Goal: Task Accomplishment & Management: Manage account settings

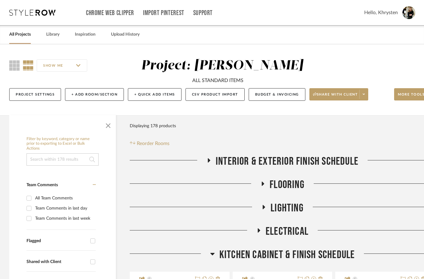
click at [16, 33] on link "All Projects" at bounding box center [20, 34] width 22 height 8
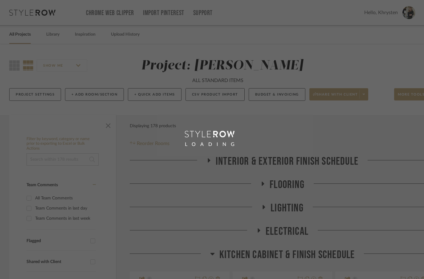
scroll to position [25, 0]
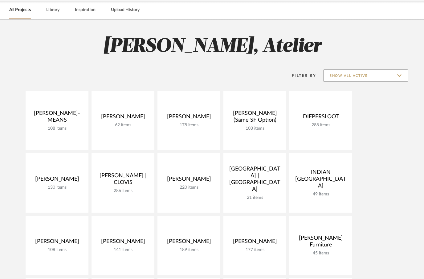
click at [383, 76] on input "Show All Active" at bounding box center [365, 76] width 85 height 12
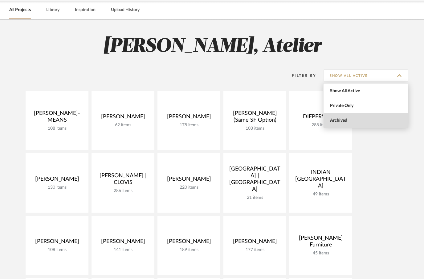
click at [337, 121] on span "Archived" at bounding box center [366, 120] width 73 height 5
type input "Archived"
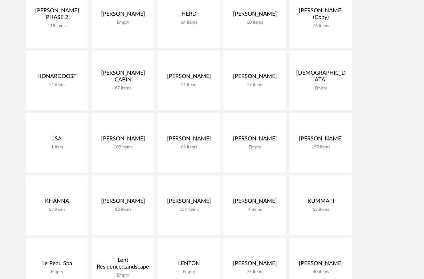
scroll to position [940, 0]
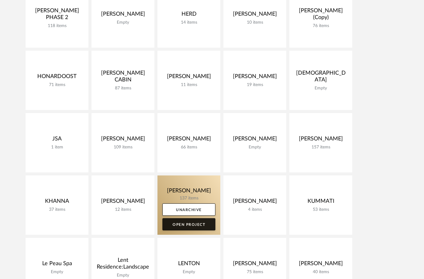
click at [189, 222] on link "Open Project" at bounding box center [188, 225] width 53 height 12
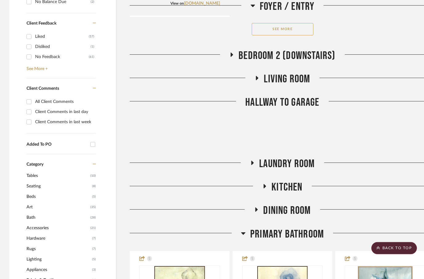
scroll to position [490, 0]
click at [232, 58] on fa-icon at bounding box center [231, 56] width 5 height 9
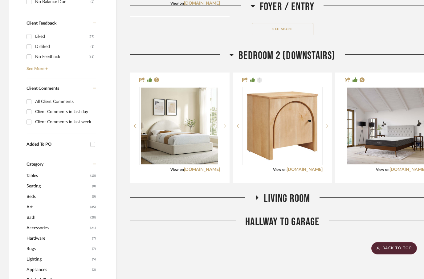
click at [257, 197] on icon at bounding box center [256, 197] width 7 height 5
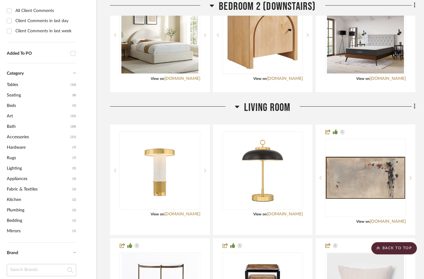
scroll to position [590, 20]
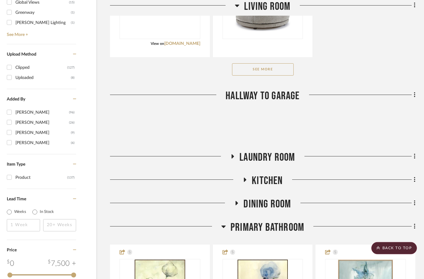
click at [244, 75] on button "See More" at bounding box center [263, 70] width 62 height 12
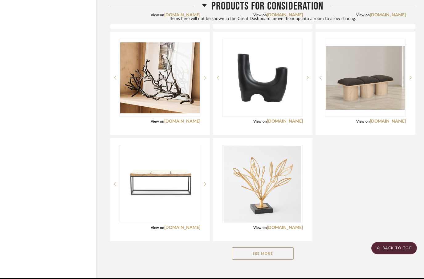
scroll to position [2273, 20]
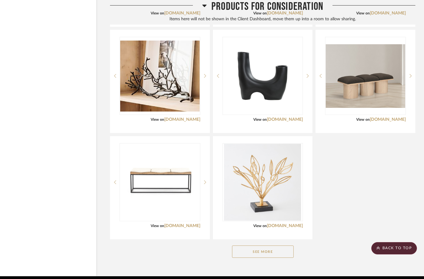
click at [253, 250] on button "See More" at bounding box center [263, 252] width 62 height 12
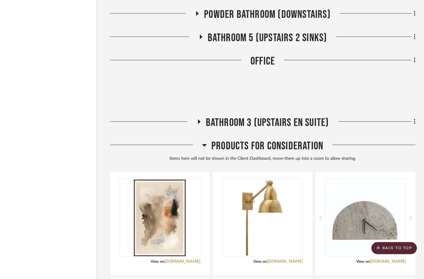
scroll to position [2025, 20]
click at [196, 121] on icon at bounding box center [198, 122] width 7 height 5
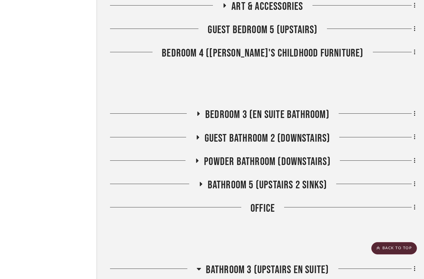
click at [201, 182] on icon at bounding box center [200, 184] width 7 height 5
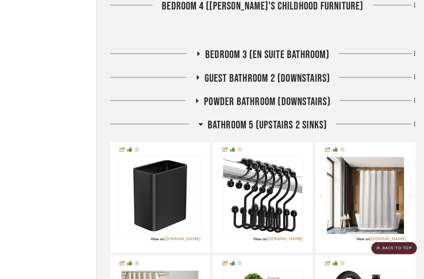
scroll to position [1929, 20]
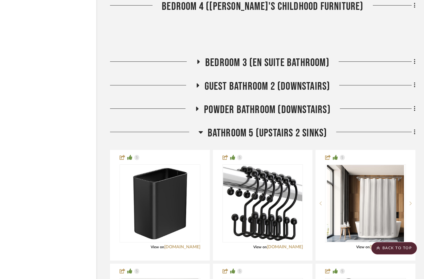
click at [199, 106] on icon at bounding box center [196, 108] width 7 height 5
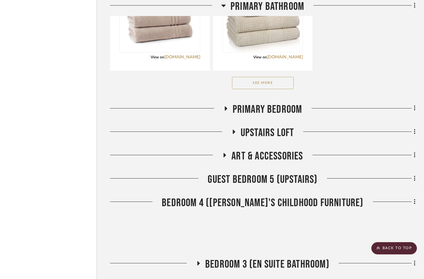
scroll to position [1727, 20]
click at [223, 107] on icon at bounding box center [225, 108] width 7 height 5
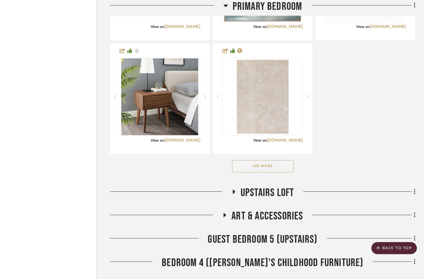
scroll to position [2038, 20]
click at [233, 191] on icon at bounding box center [233, 192] width 2 height 4
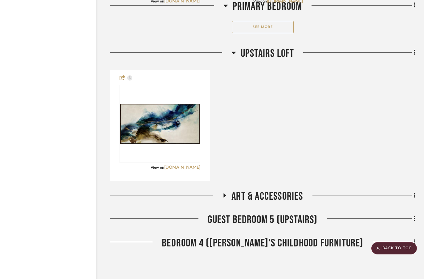
scroll to position [2184, 20]
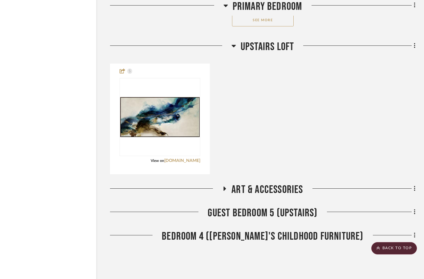
click at [225, 187] on icon at bounding box center [224, 189] width 7 height 5
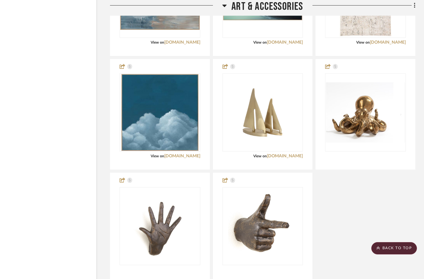
scroll to position [2444, 20]
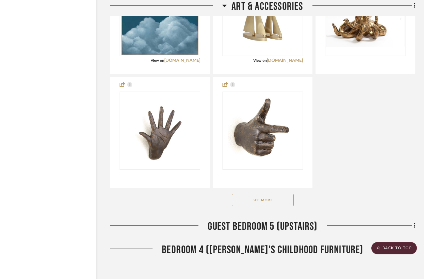
click at [247, 206] on button "See More" at bounding box center [263, 201] width 62 height 12
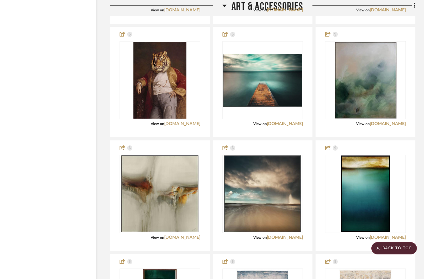
scroll to position [3272, 20]
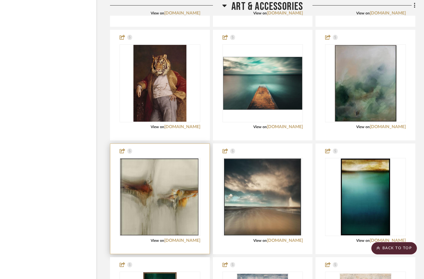
click at [163, 208] on img at bounding box center [159, 197] width 77 height 77
click at [154, 206] on img "0" at bounding box center [159, 197] width 77 height 77
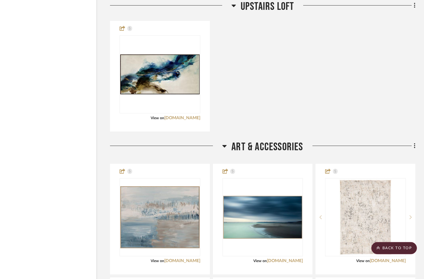
scroll to position [2212, 20]
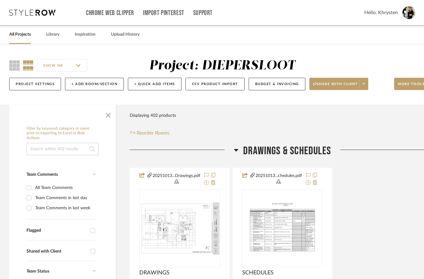
click at [16, 35] on link "All Projects" at bounding box center [20, 34] width 22 height 8
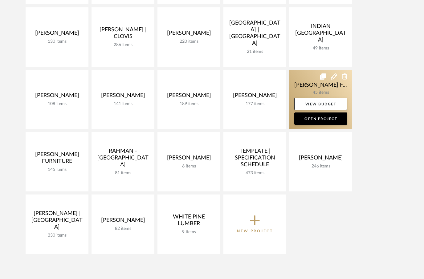
scroll to position [171, 0]
click at [331, 118] on link "Open Project" at bounding box center [320, 119] width 53 height 12
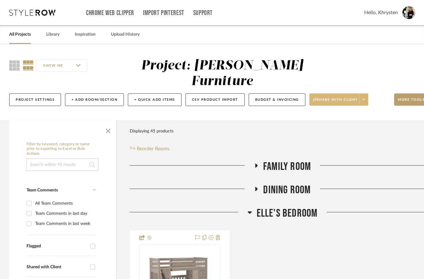
click at [325, 98] on span "Share with client" at bounding box center [335, 102] width 45 height 9
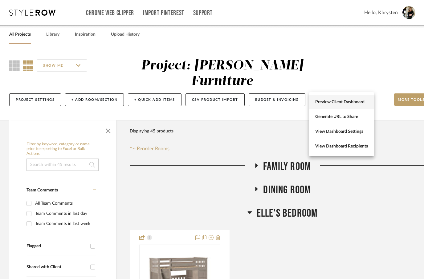
click at [324, 102] on span "Preview Client Dashboard" at bounding box center [341, 102] width 53 height 5
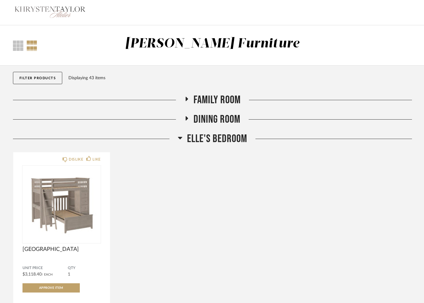
click at [188, 105] on fa-icon at bounding box center [186, 100] width 5 height 9
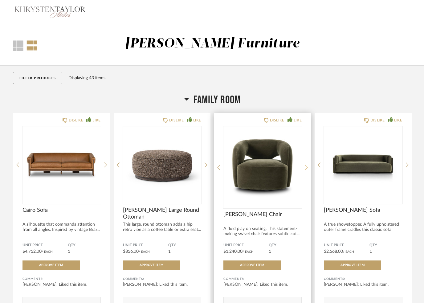
click at [305, 161] on div at bounding box center [306, 167] width 3 height 82
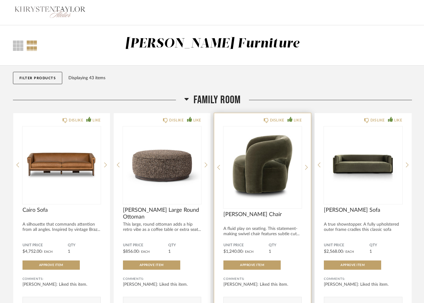
click at [259, 151] on img "1" at bounding box center [262, 164] width 78 height 77
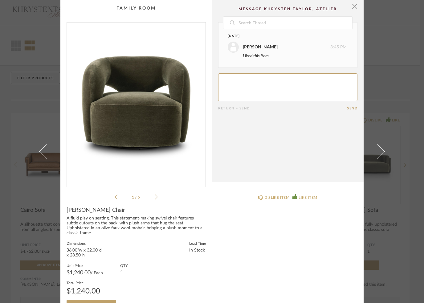
click at [155, 191] on div "1 / 5" at bounding box center [135, 111] width 139 height 178
click at [354, 6] on span "button" at bounding box center [354, 6] width 12 height 12
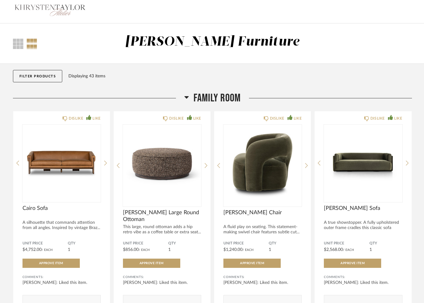
scroll to position [5, 0]
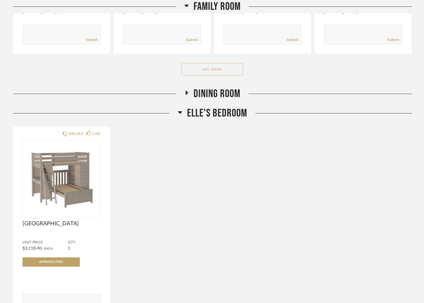
click at [203, 69] on button "See More" at bounding box center [212, 69] width 62 height 12
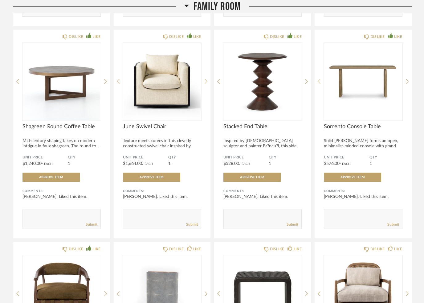
scroll to position [297, 0]
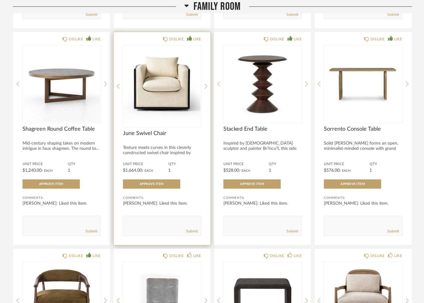
click at [0, 0] on img at bounding box center [0, 0] width 0 height 0
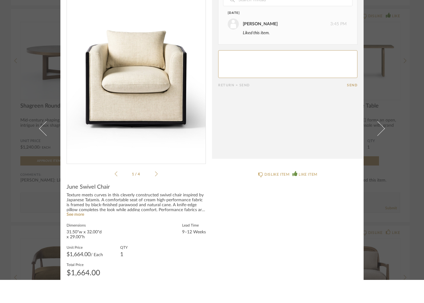
click at [155, 194] on icon at bounding box center [156, 196] width 3 height 5
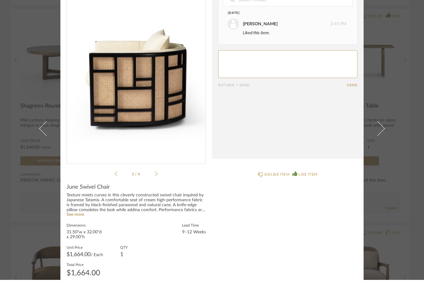
click at [155, 194] on icon at bounding box center [156, 197] width 3 height 6
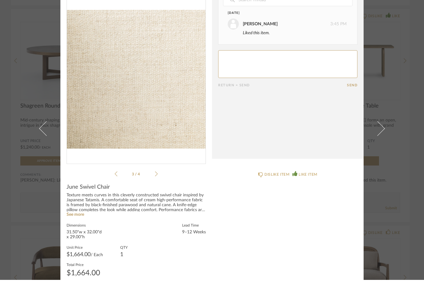
click at [155, 194] on icon at bounding box center [156, 197] width 3 height 6
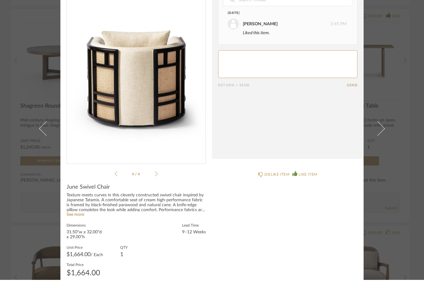
click at [115, 194] on icon at bounding box center [116, 197] width 3 height 6
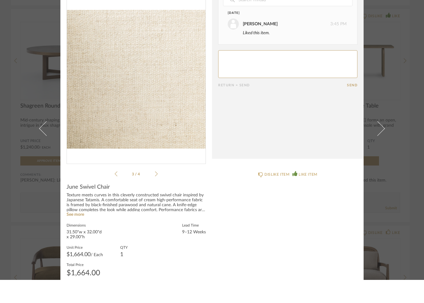
click at [116, 194] on icon at bounding box center [116, 197] width 3 height 6
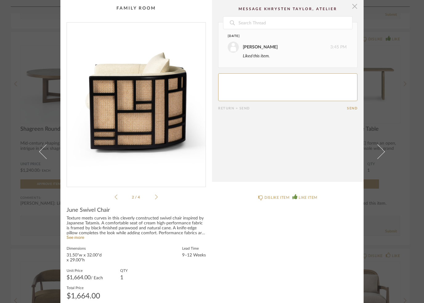
click at [351, 5] on span "button" at bounding box center [354, 6] width 12 height 12
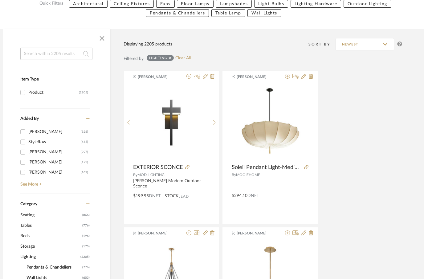
scroll to position [0, 20]
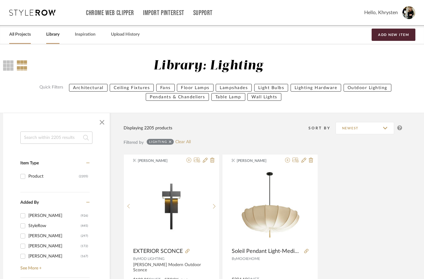
click at [17, 34] on link "All Projects" at bounding box center [20, 34] width 22 height 8
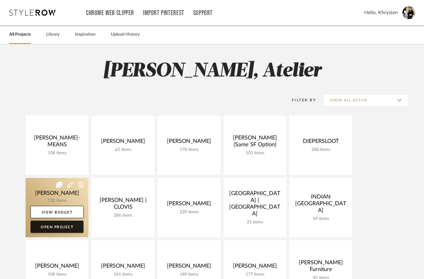
click at [44, 231] on link "Open Project" at bounding box center [56, 227] width 53 height 12
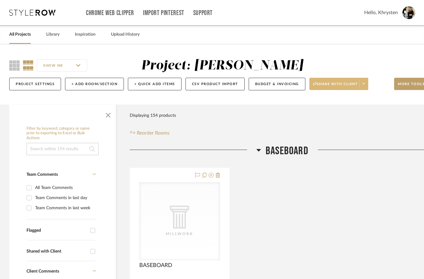
click at [335, 89] on span "Share with client" at bounding box center [335, 86] width 45 height 9
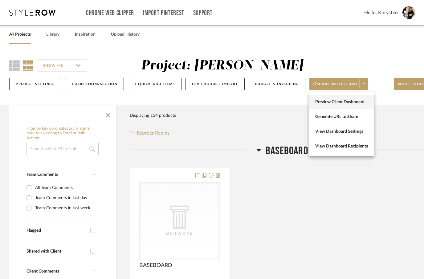
click at [325, 105] on span "Preview Client Dashboard" at bounding box center [341, 102] width 53 height 5
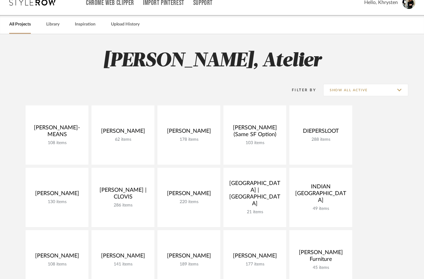
scroll to position [11, 0]
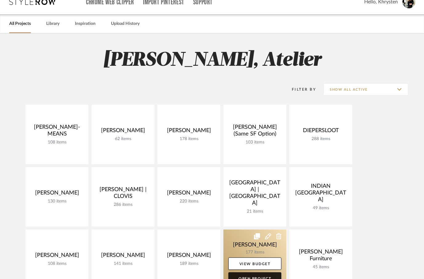
click at [249, 279] on link "Open Project" at bounding box center [254, 279] width 53 height 12
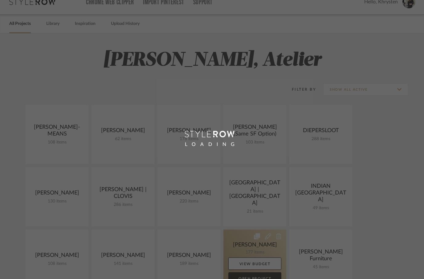
scroll to position [35, 0]
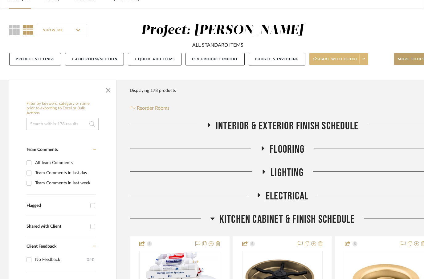
click at [330, 59] on span "Share with client" at bounding box center [335, 61] width 45 height 9
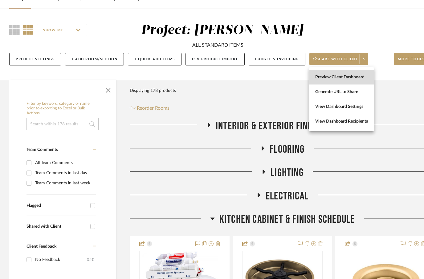
click at [331, 79] on span "Preview Client Dashboard" at bounding box center [341, 77] width 53 height 5
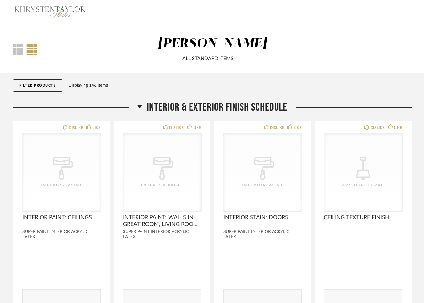
click at [423, 50] on div "Thumbnail View Full View [PERSON_NAME] ALL STANDARD ITEMS" at bounding box center [212, 49] width 424 height 48
